Goal: Entertainment & Leisure: Browse casually

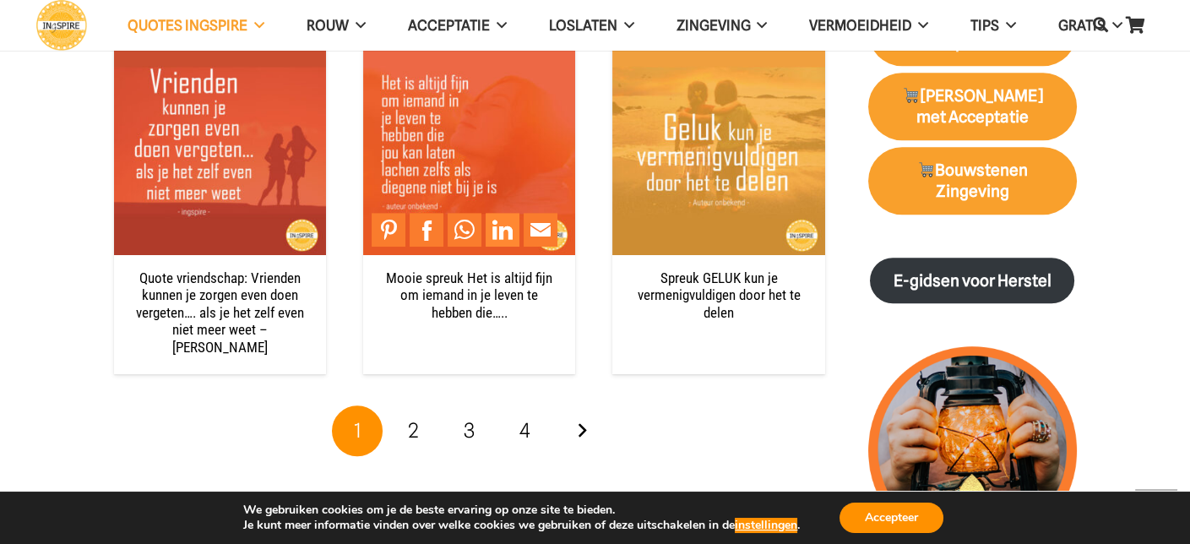
scroll to position [1858, 0]
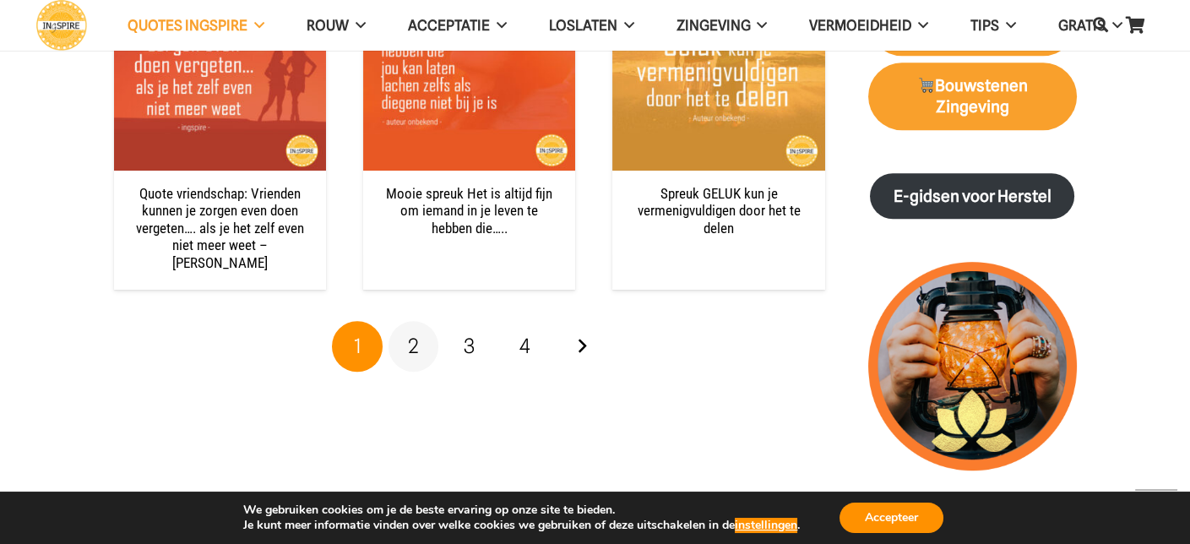
click at [413, 334] on span "2" at bounding box center [413, 346] width 11 height 24
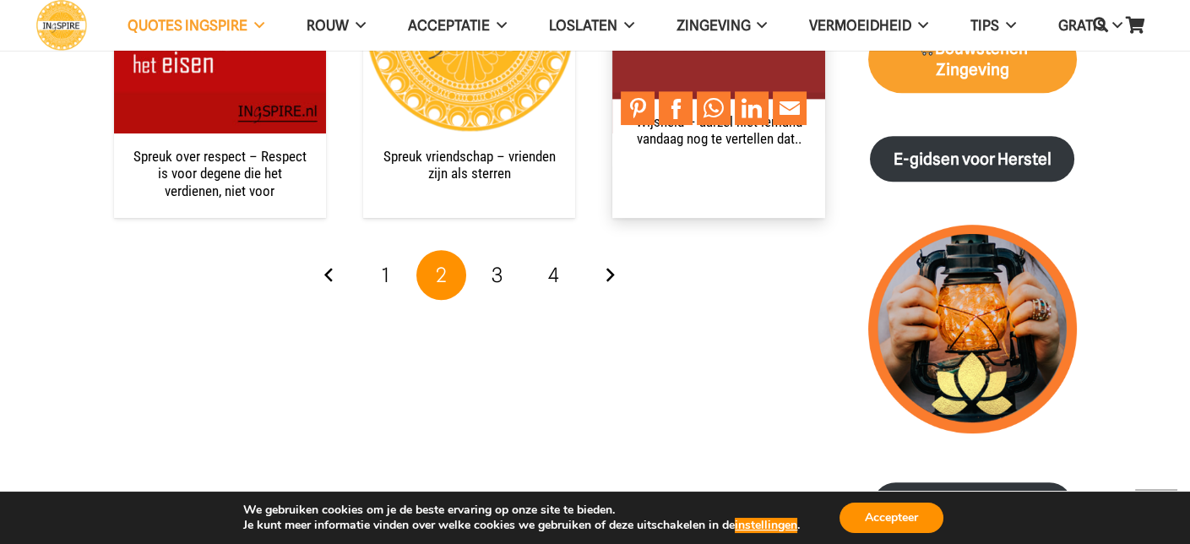
scroll to position [1942, 0]
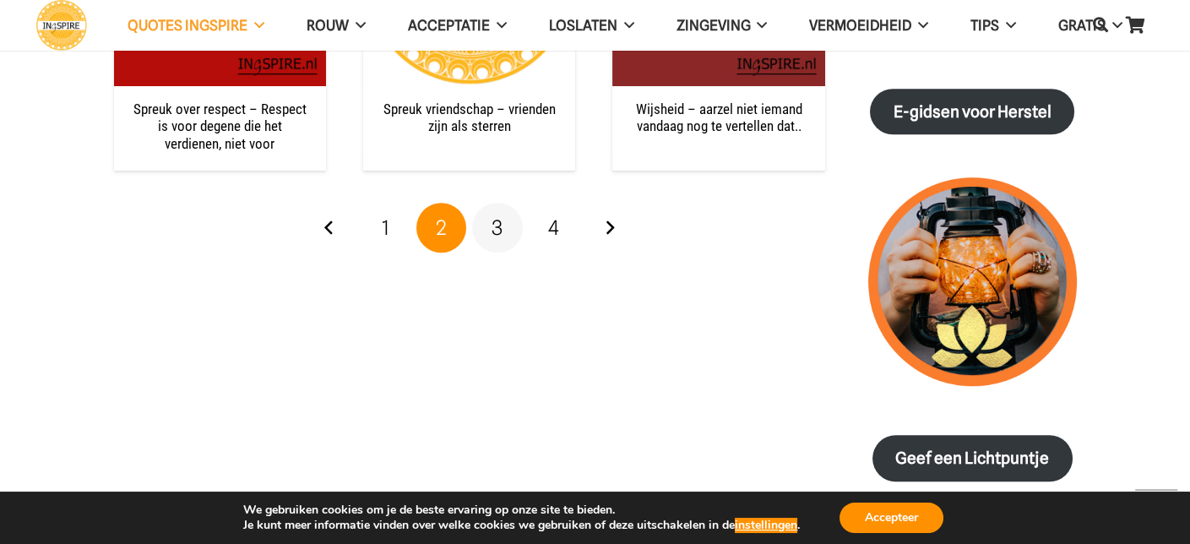
click at [504, 232] on link "3" at bounding box center [497, 228] width 51 height 51
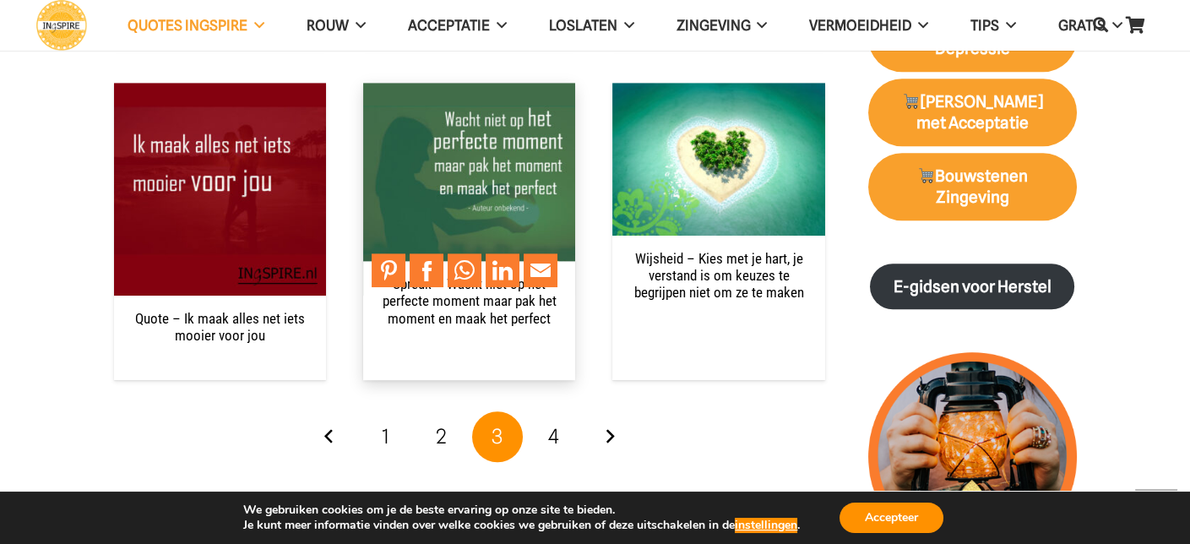
scroll to position [1773, 0]
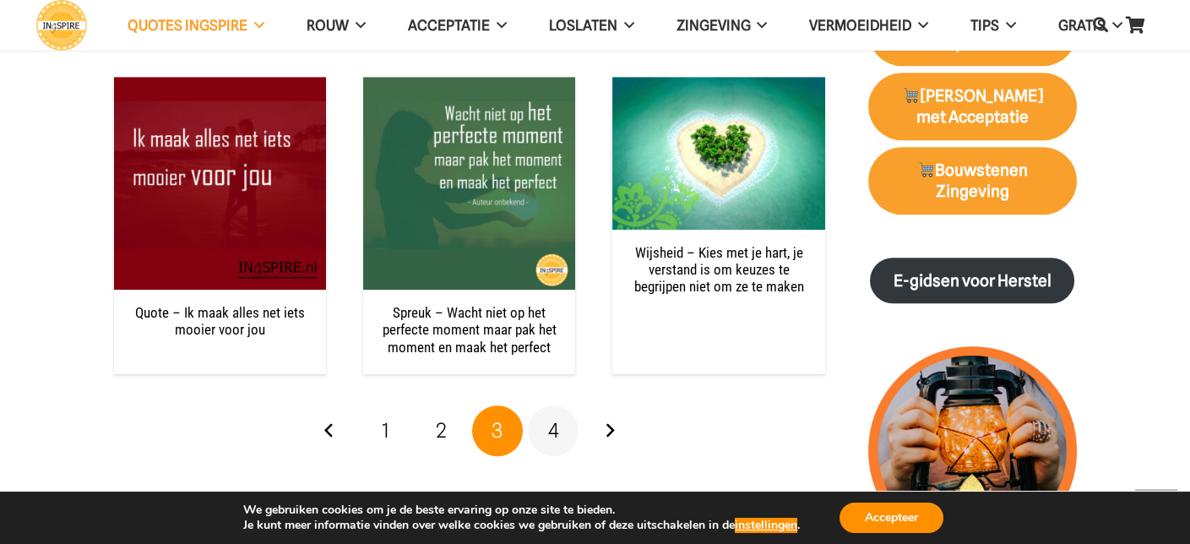
click at [563, 427] on link "4" at bounding box center [553, 430] width 51 height 51
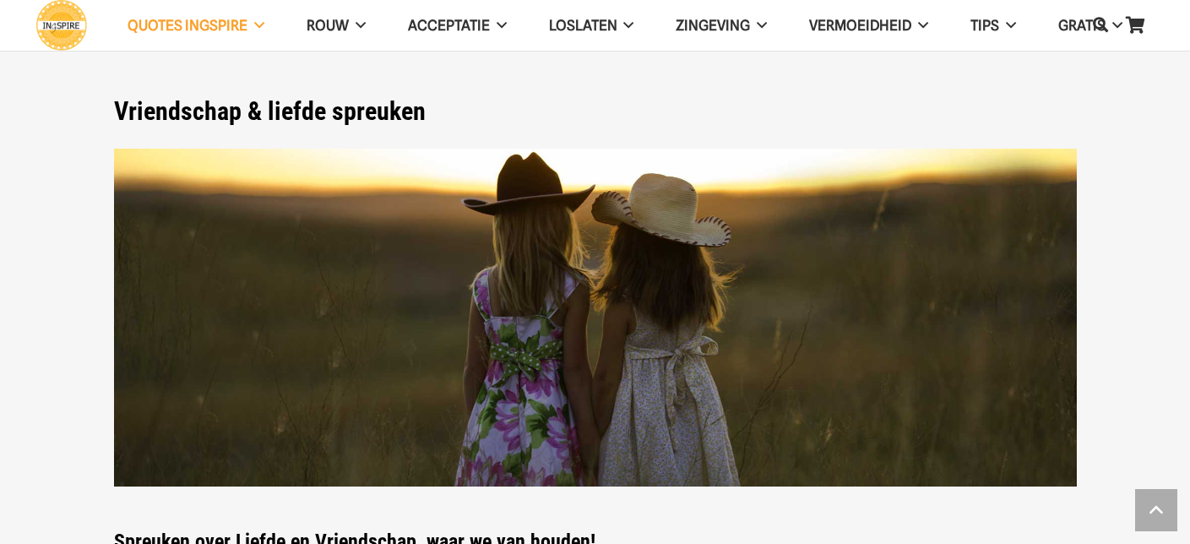
scroll to position [1773, 0]
